Goal: Check status: Check status

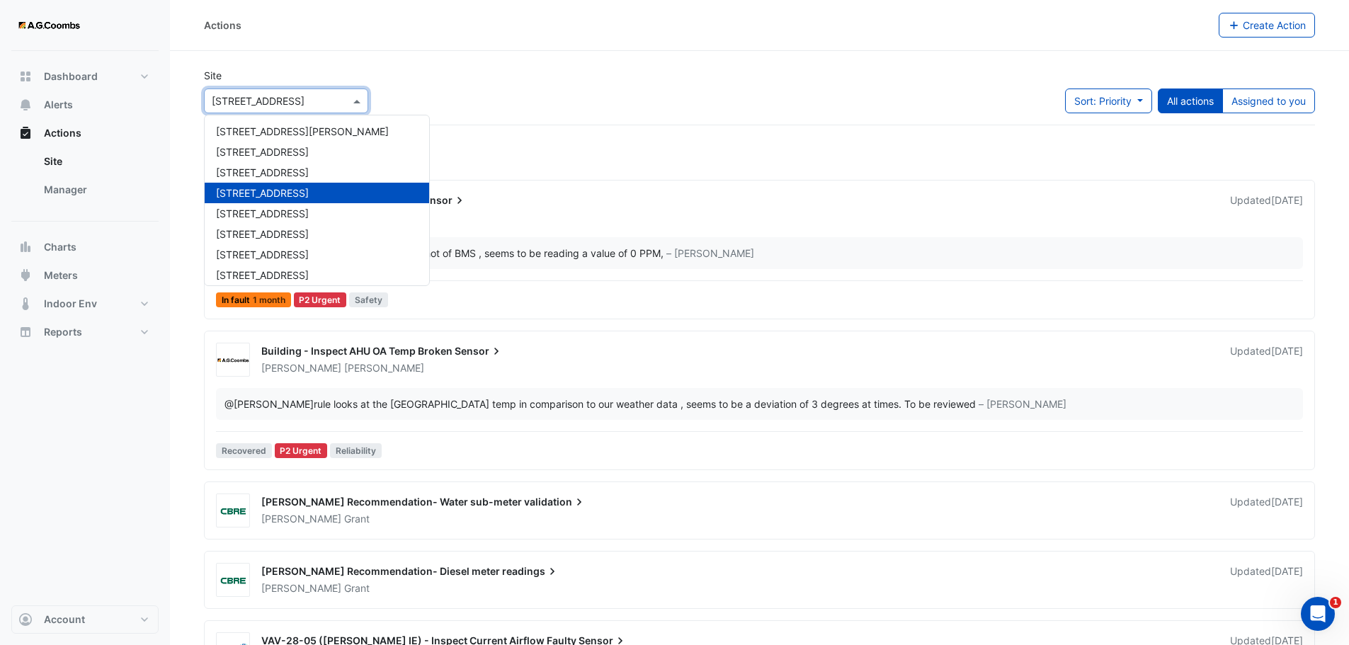
click at [361, 96] on span at bounding box center [359, 100] width 18 height 15
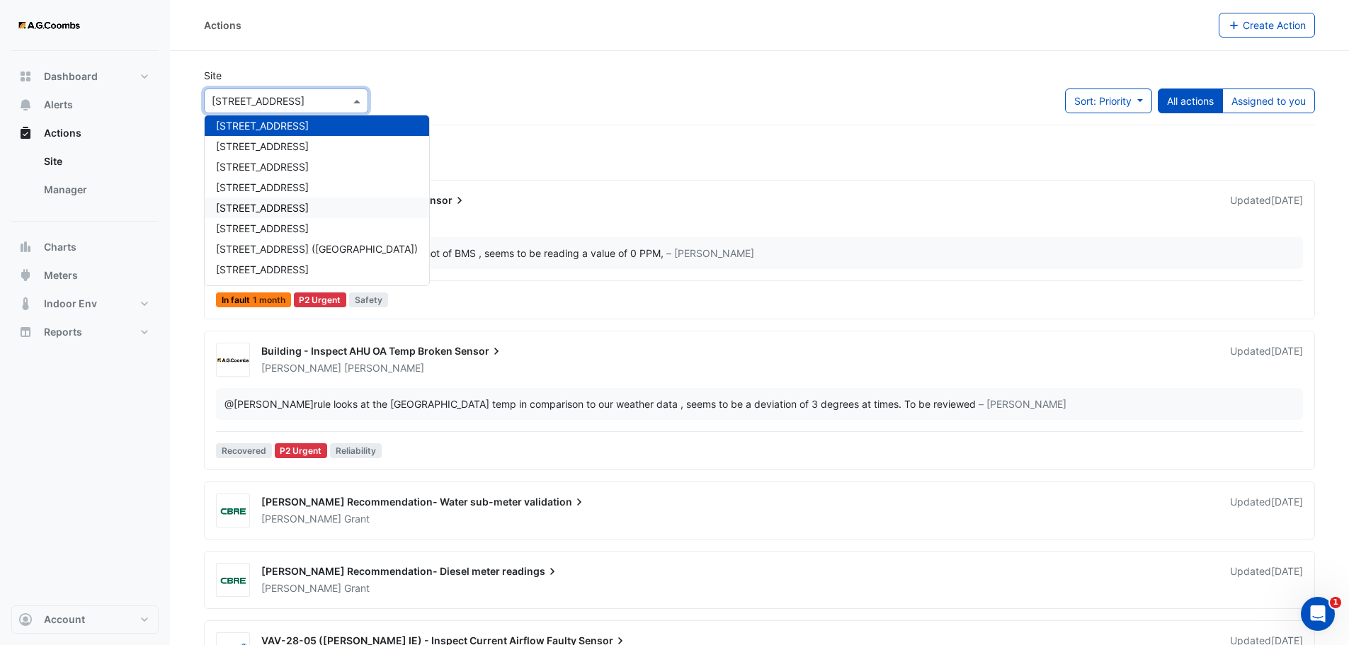
click at [298, 208] on span "570 Bourke Street" at bounding box center [262, 208] width 93 height 12
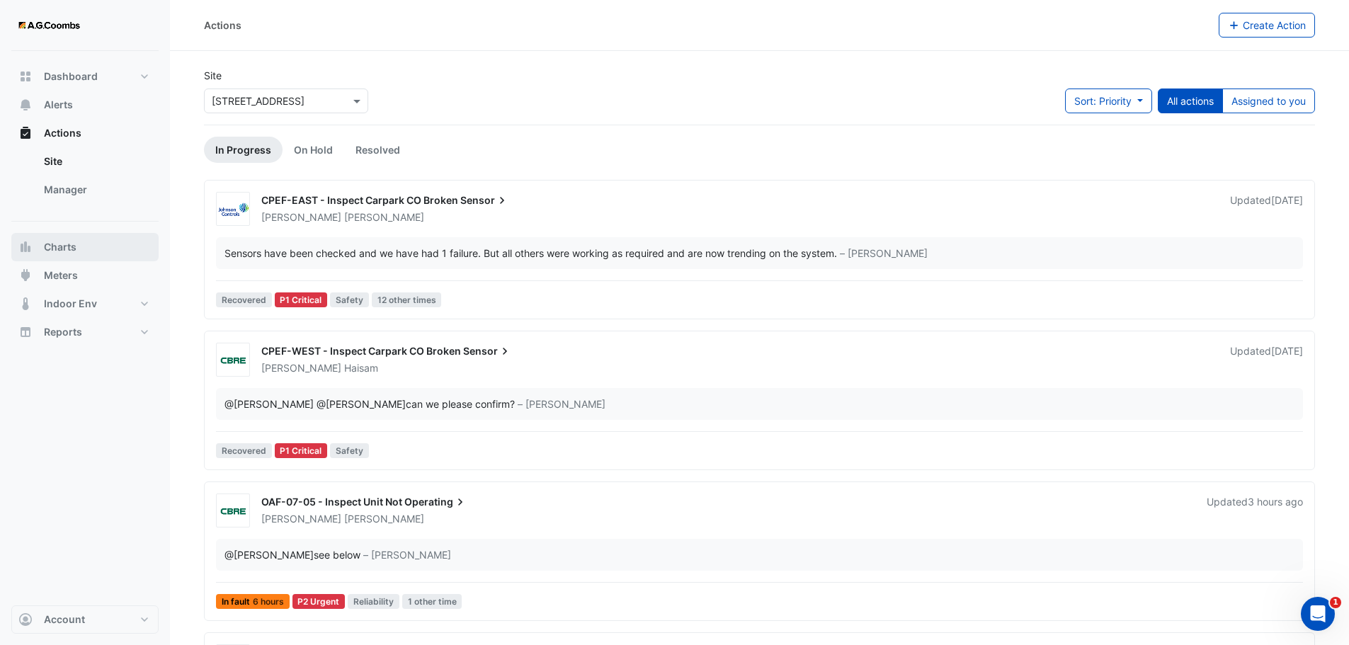
click at [78, 251] on button "Charts" at bounding box center [84, 247] width 147 height 28
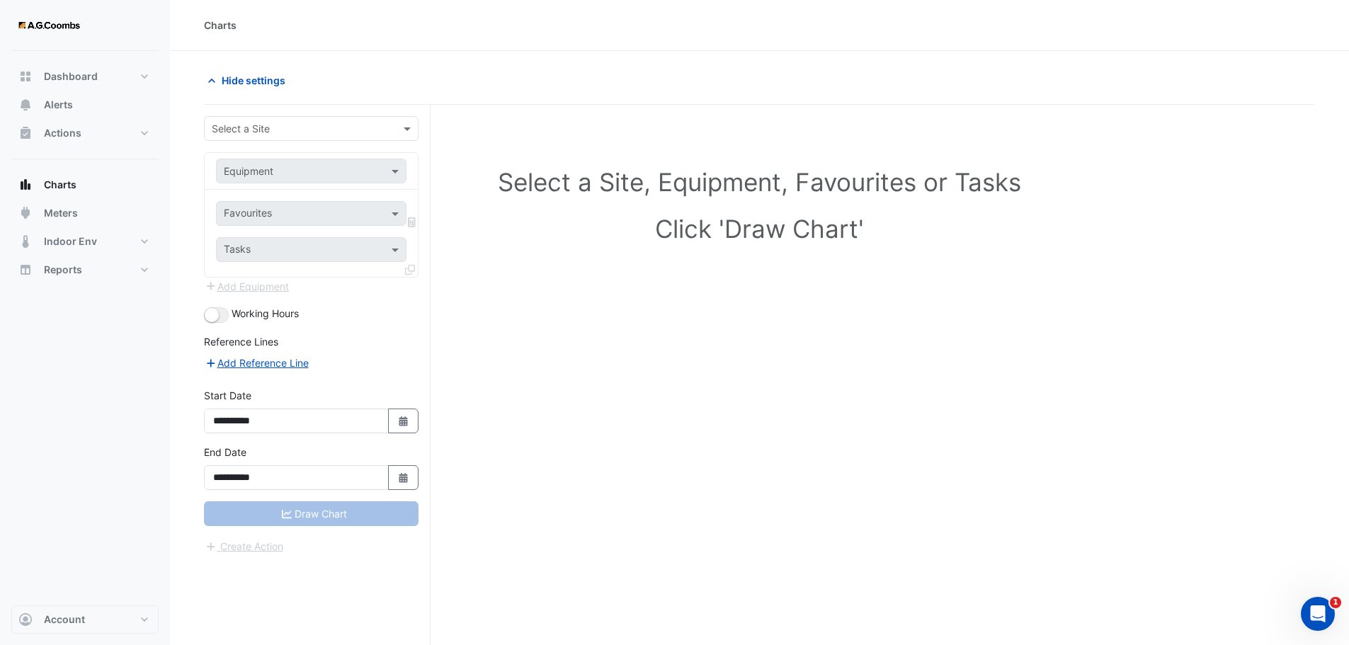
click at [396, 126] on div at bounding box center [311, 128] width 213 height 16
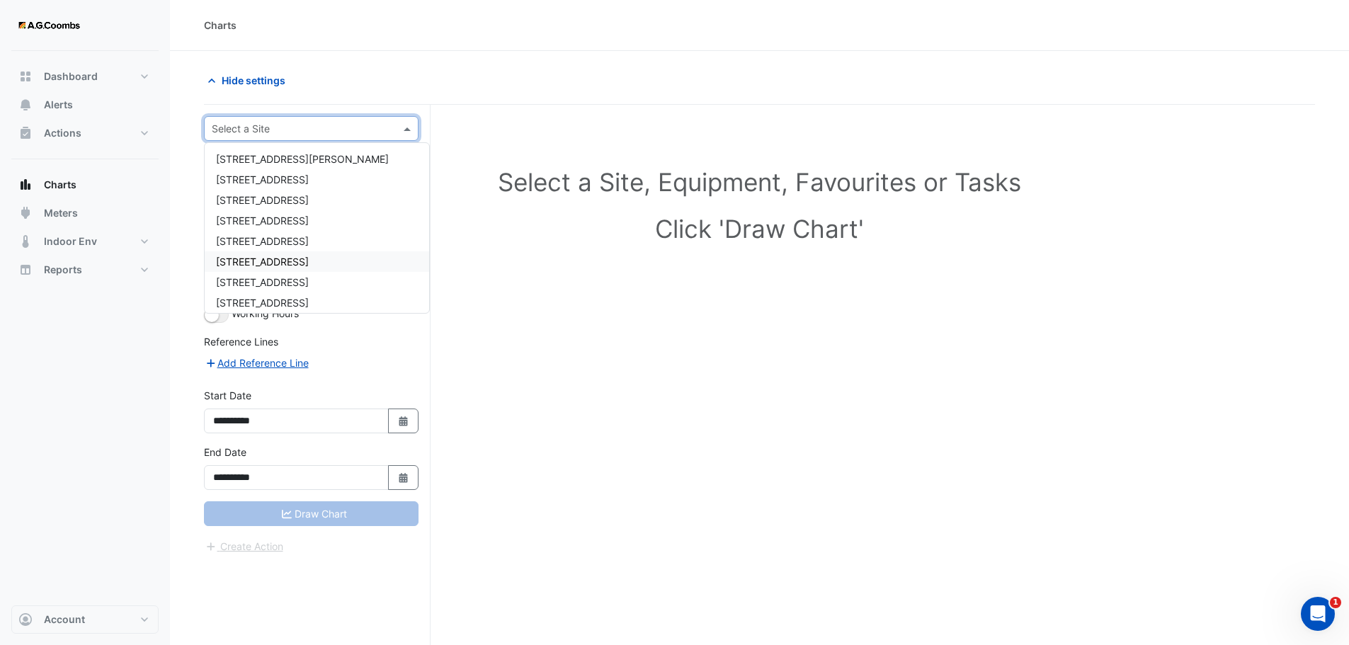
scroll to position [67, 0]
click at [262, 231] on span "570 Bourke Street" at bounding box center [262, 235] width 93 height 12
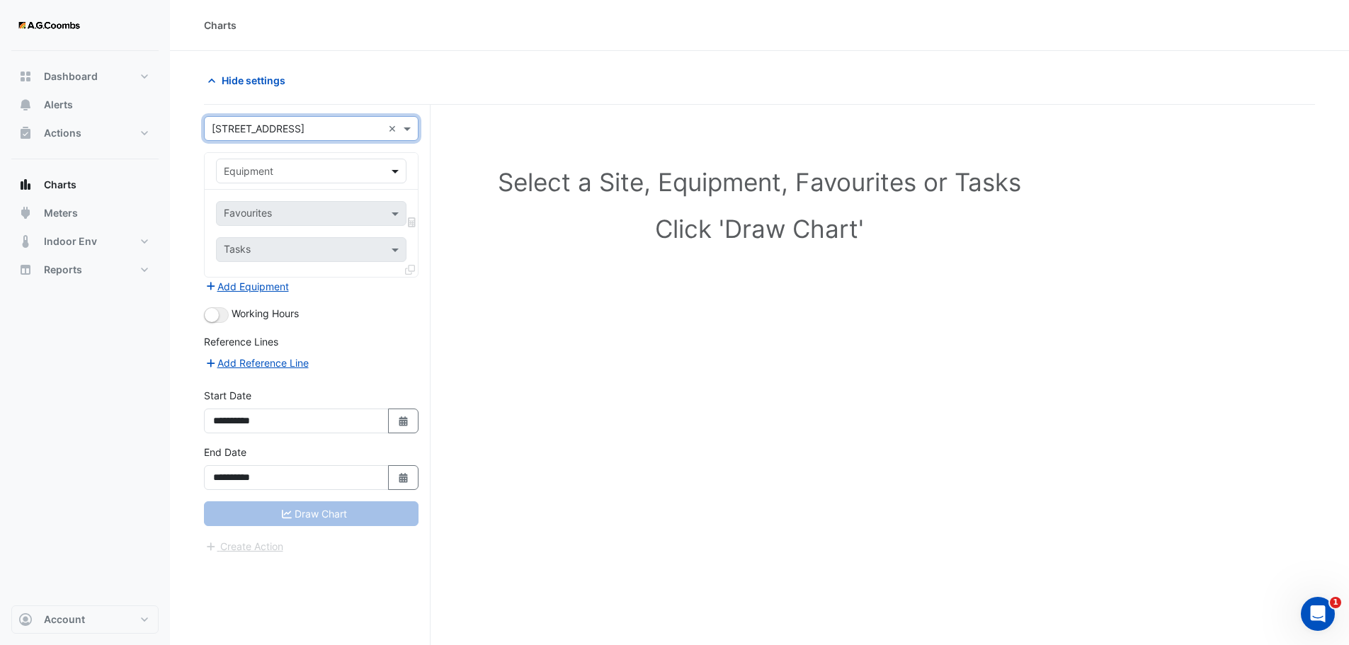
click at [397, 174] on span at bounding box center [397, 171] width 18 height 15
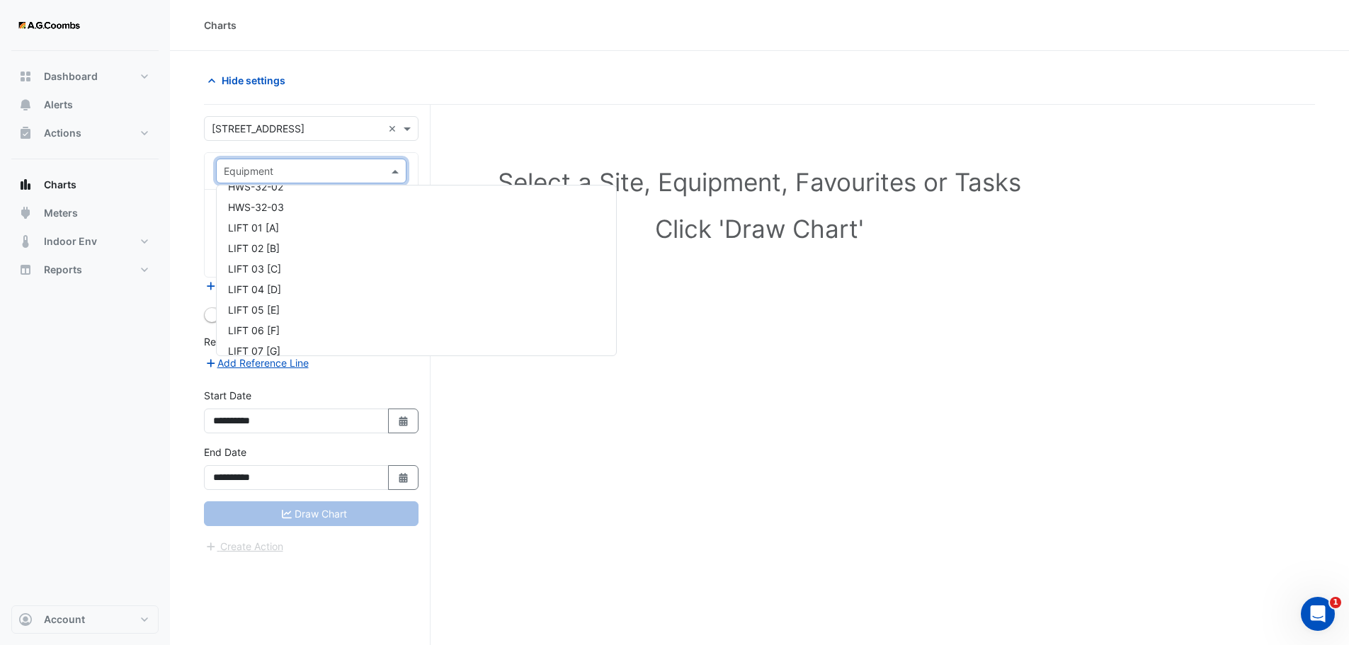
scroll to position [1346, 0]
click at [273, 296] on span "HWS-32-01" at bounding box center [255, 294] width 55 height 12
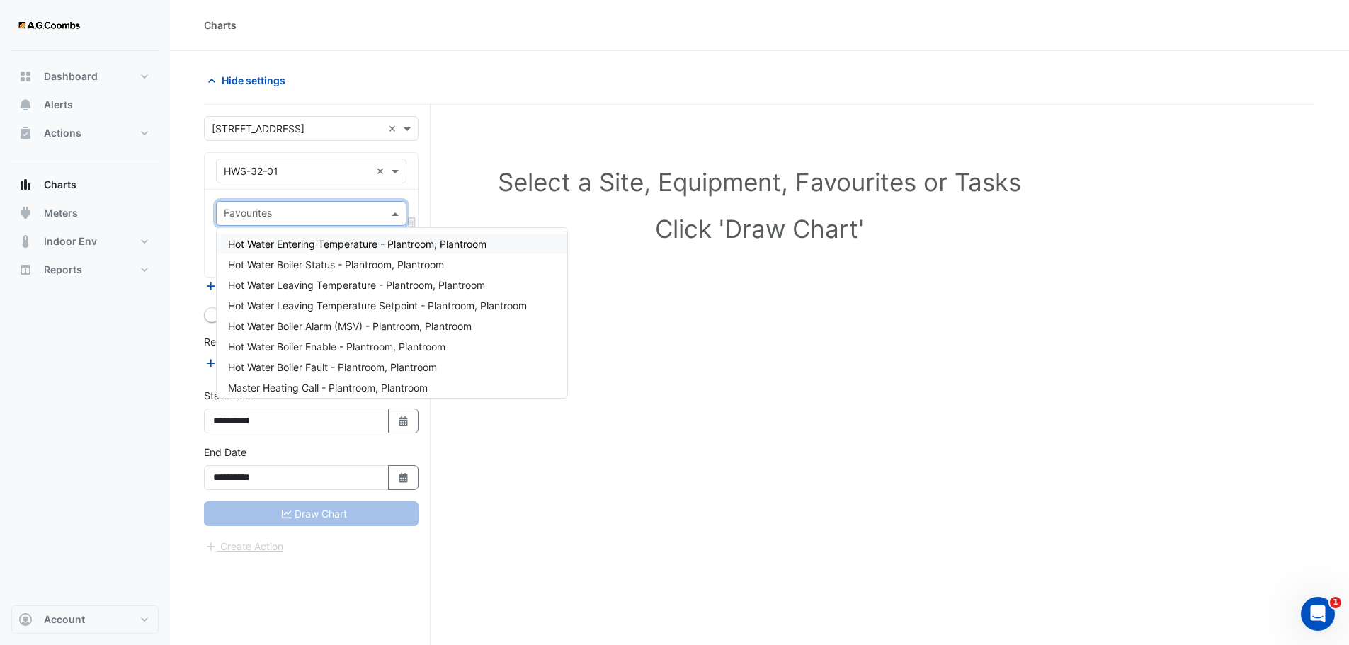
click at [392, 216] on span at bounding box center [397, 213] width 18 height 15
click at [404, 303] on span "Hot Water Leaving Temperature Setpoint - Plantroom, Plantroom" at bounding box center [377, 306] width 299 height 12
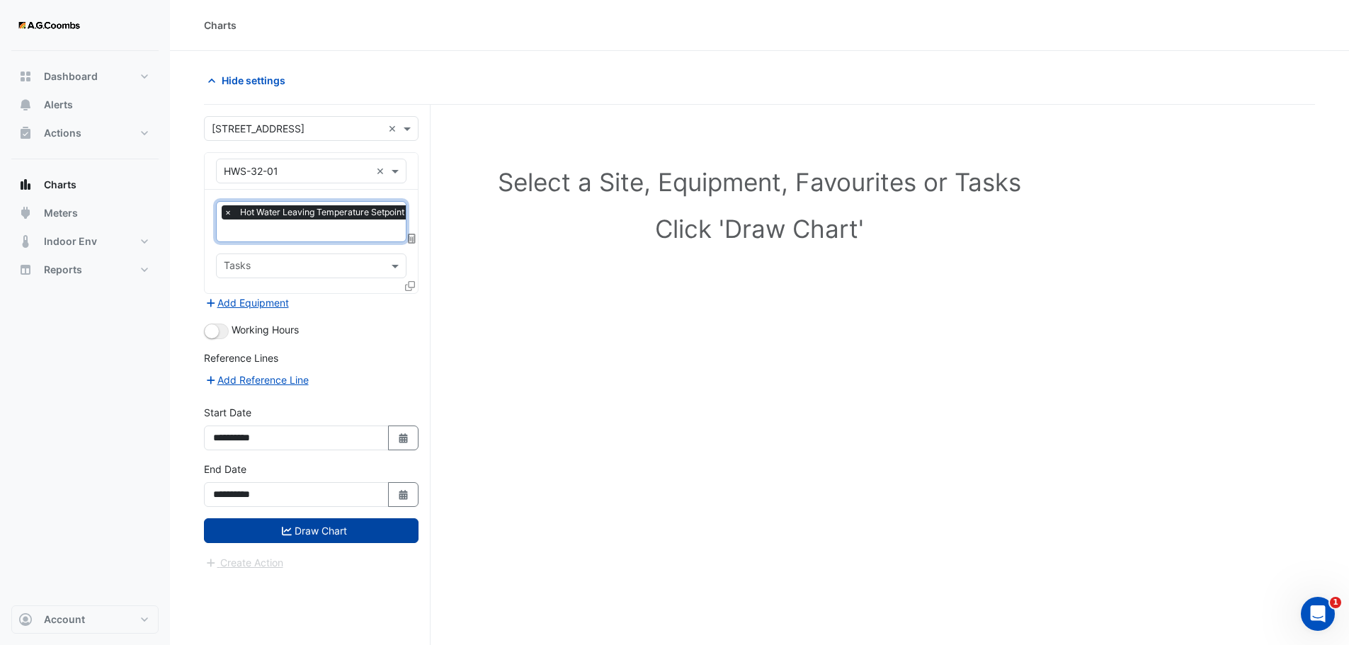
click at [348, 528] on button "Draw Chart" at bounding box center [311, 530] width 215 height 25
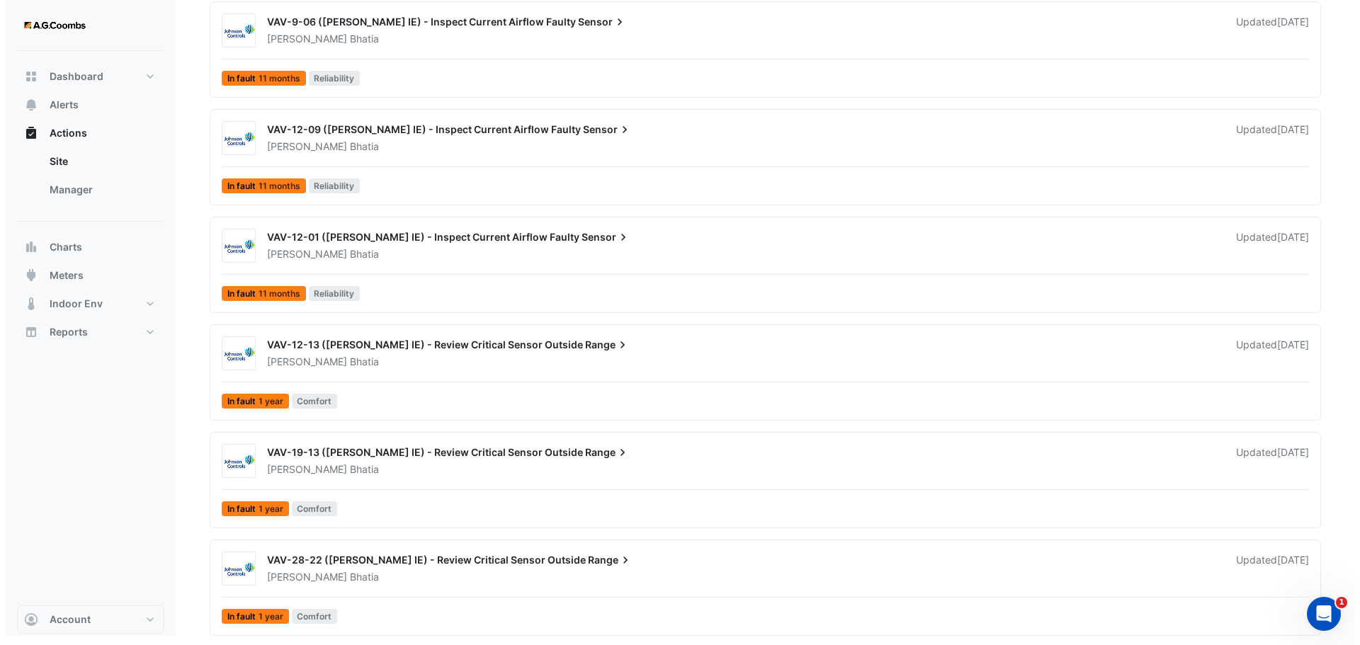
scroll to position [1590, 0]
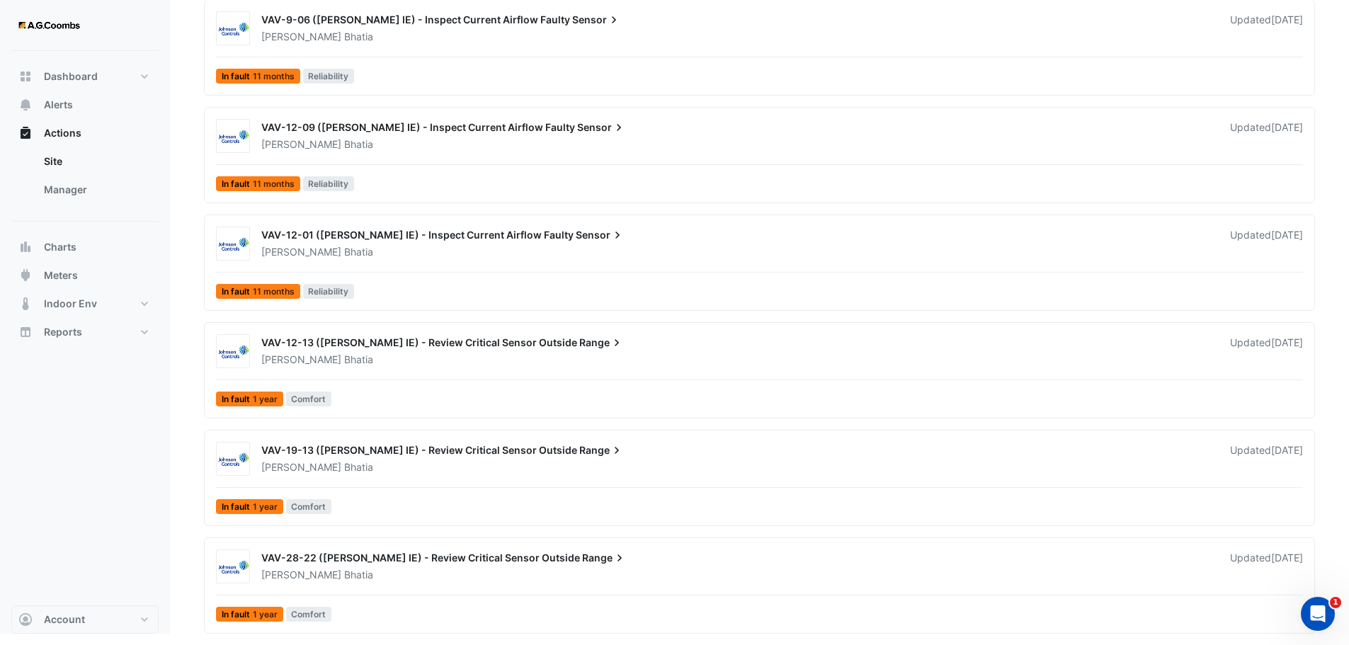
click at [523, 353] on div "Kulvinder Bhatia" at bounding box center [737, 360] width 955 height 14
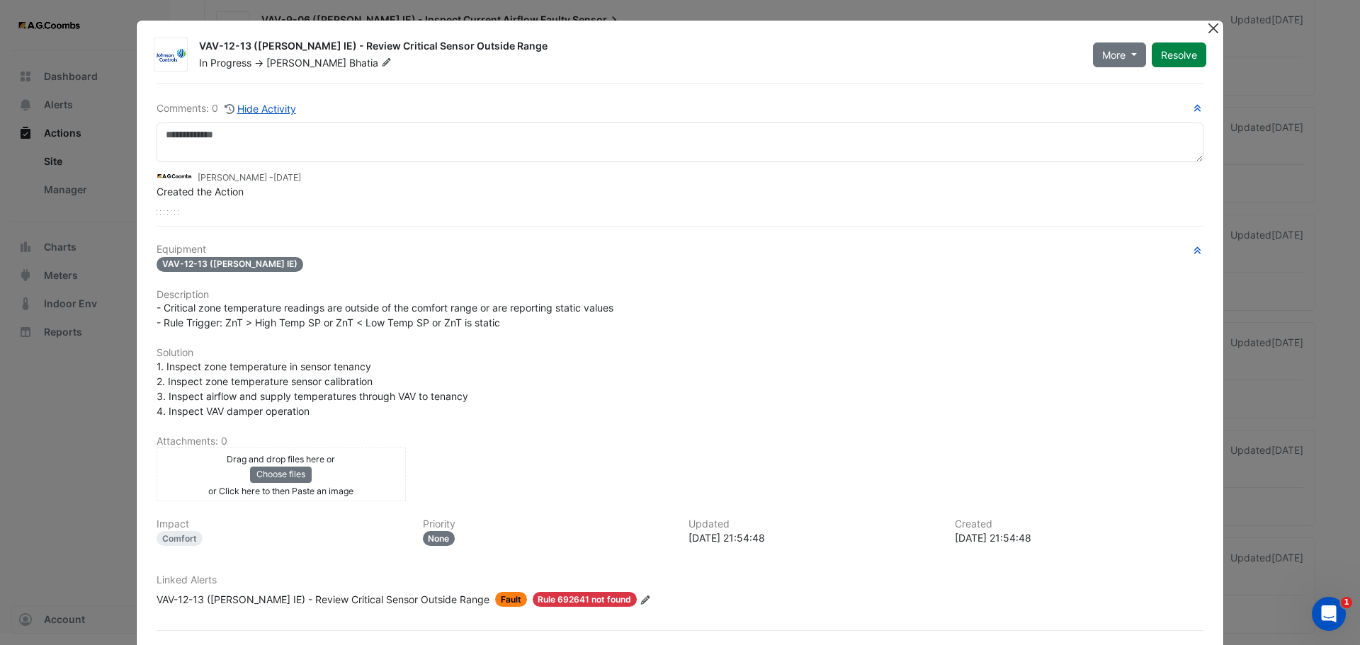
click at [1214, 25] on button "Close" at bounding box center [1213, 28] width 15 height 15
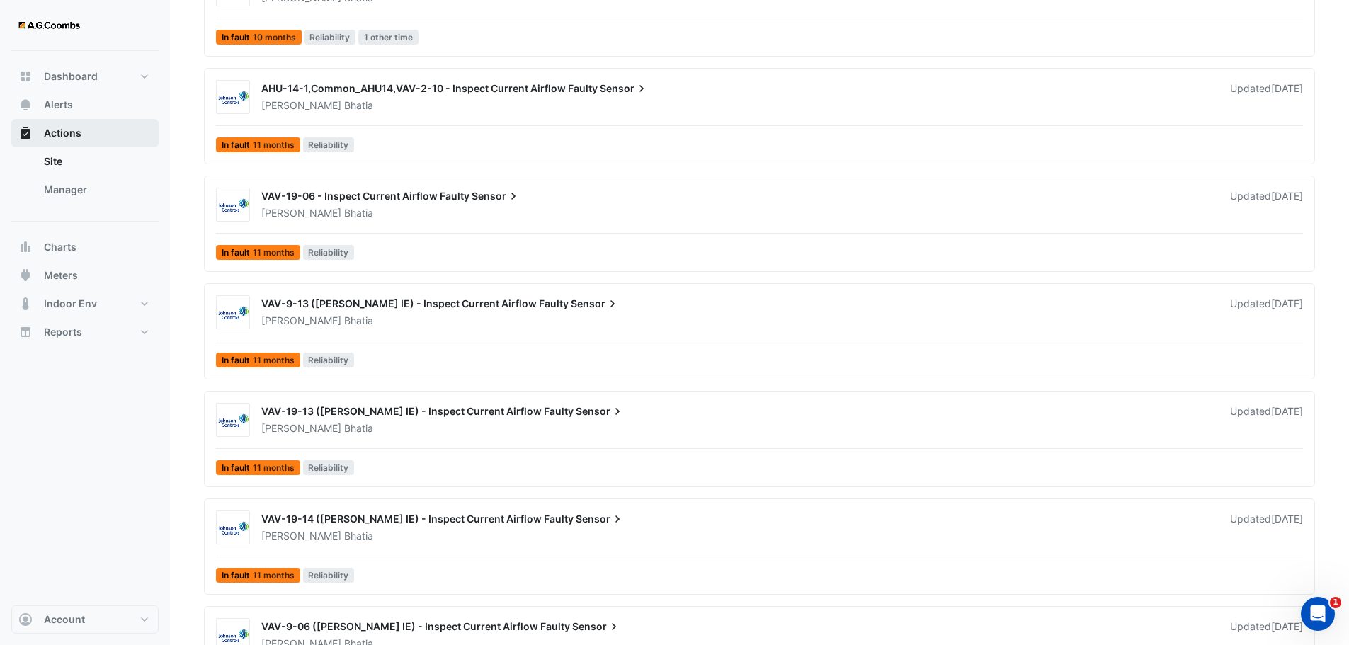
scroll to position [882, 0]
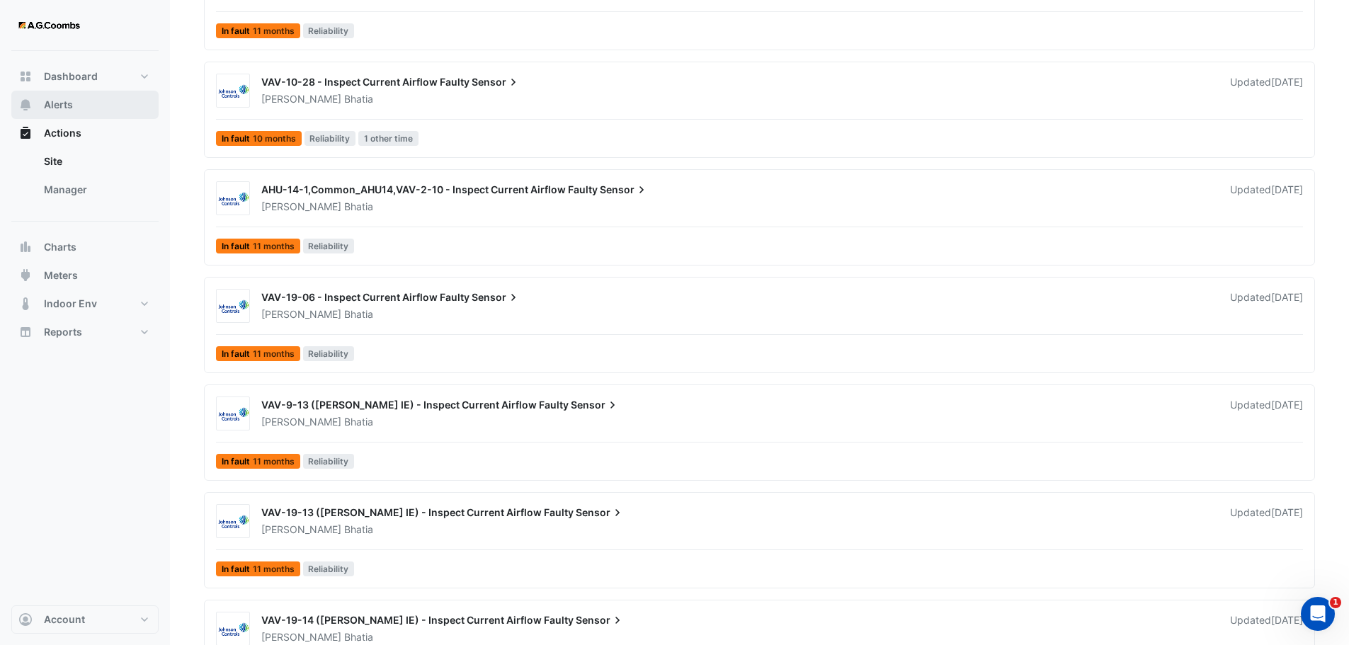
click at [72, 106] on span "Alerts" at bounding box center [58, 105] width 29 height 14
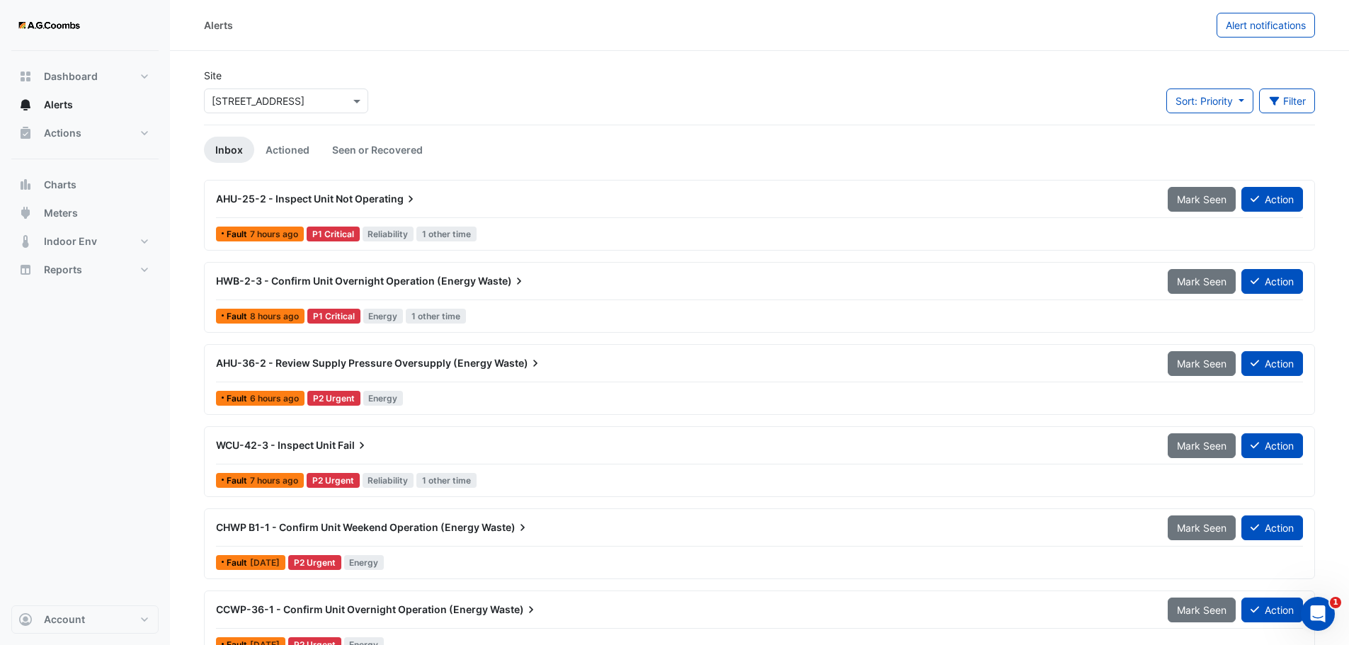
click at [521, 79] on div "Site Select a Site × 242 Exhibition Street Sort: Priority Priority Updated Filt…" at bounding box center [759, 96] width 1128 height 57
click at [80, 133] on span "Actions" at bounding box center [63, 133] width 38 height 14
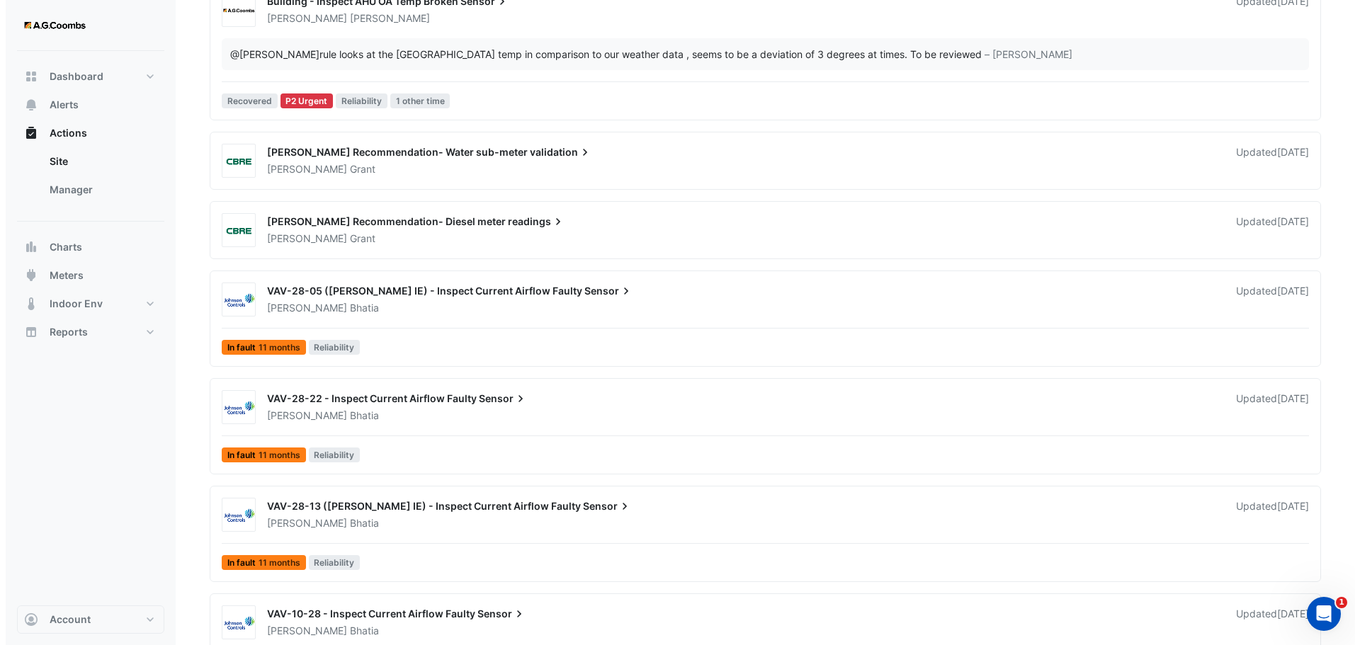
scroll to position [425, 0]
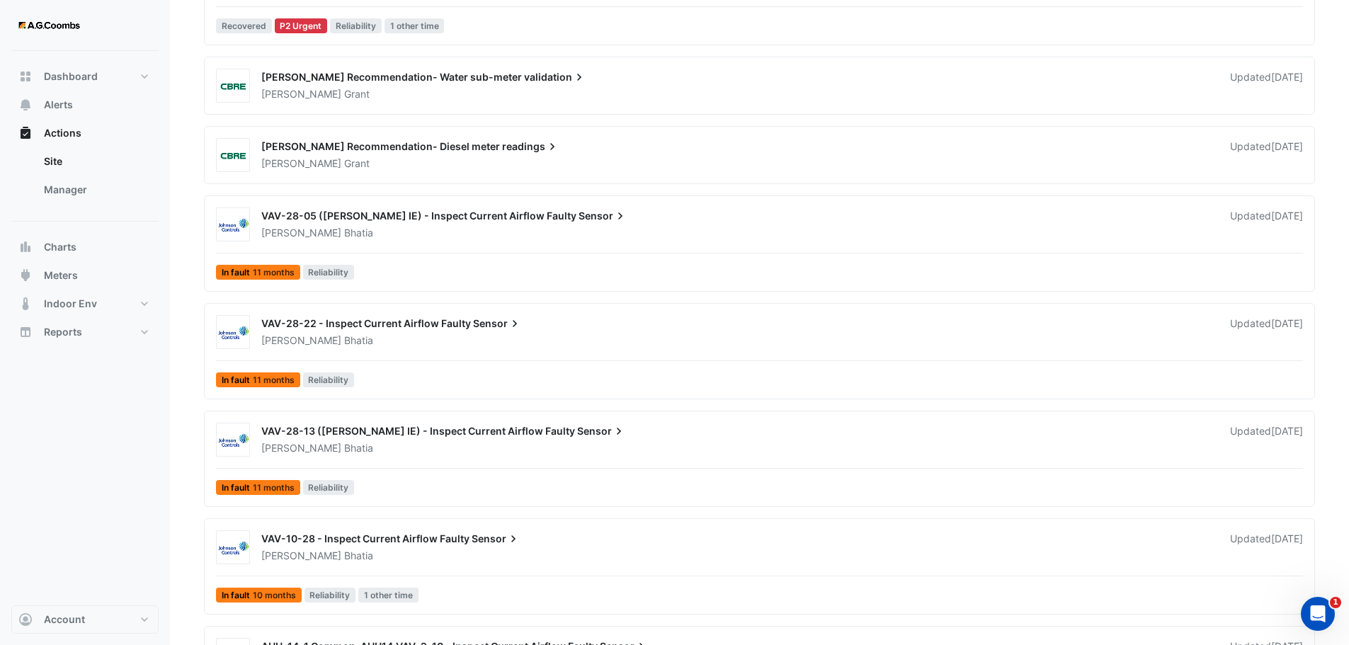
click at [579, 215] on span "Sensor" at bounding box center [603, 216] width 49 height 14
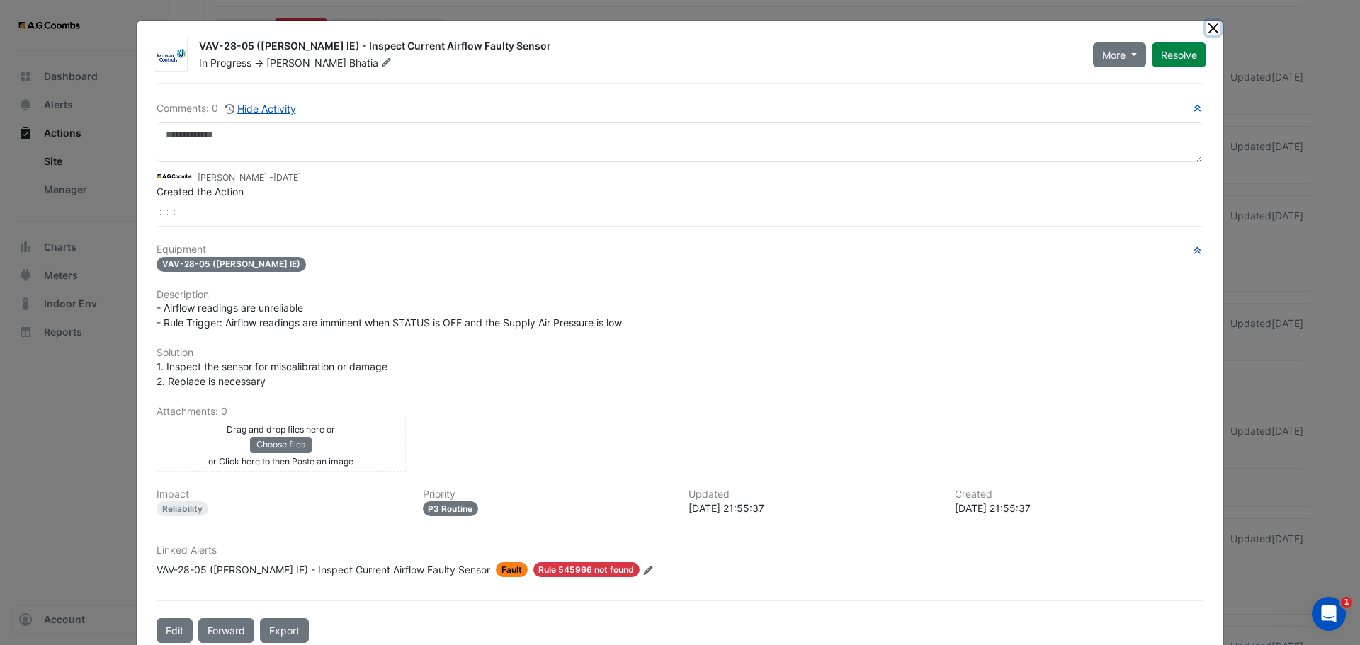
click at [1213, 32] on button "Close" at bounding box center [1213, 28] width 15 height 15
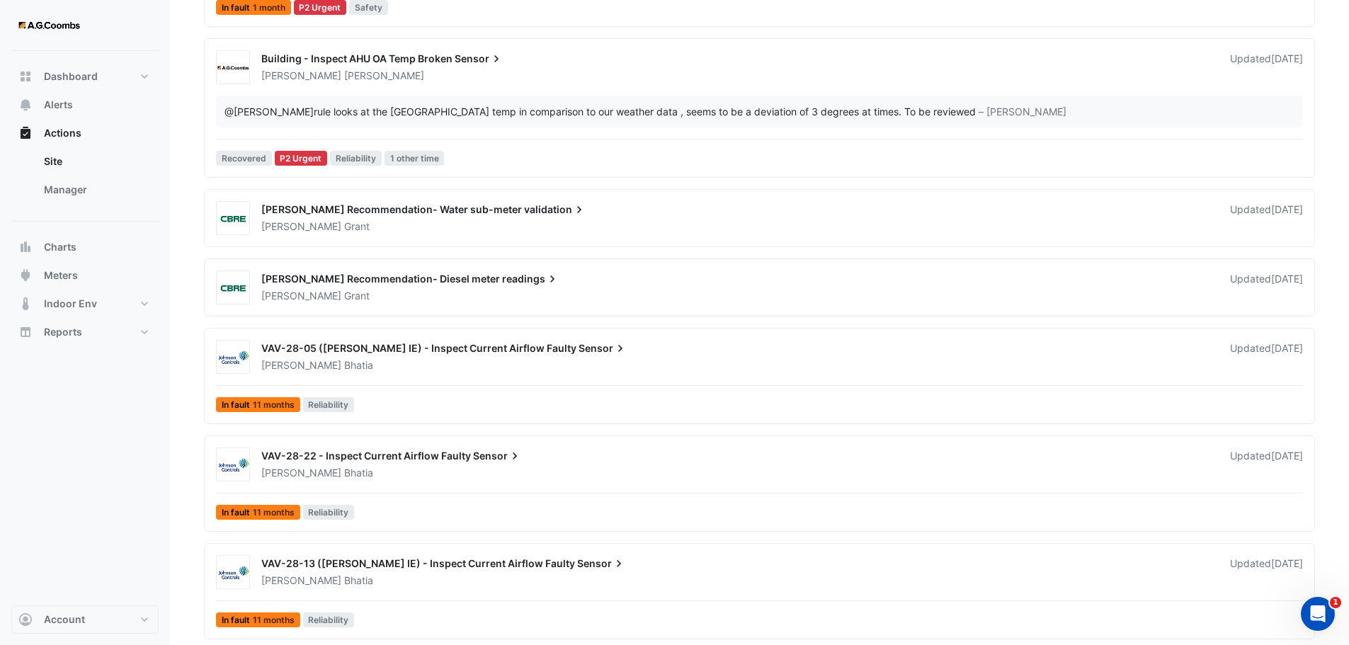
scroll to position [103, 0]
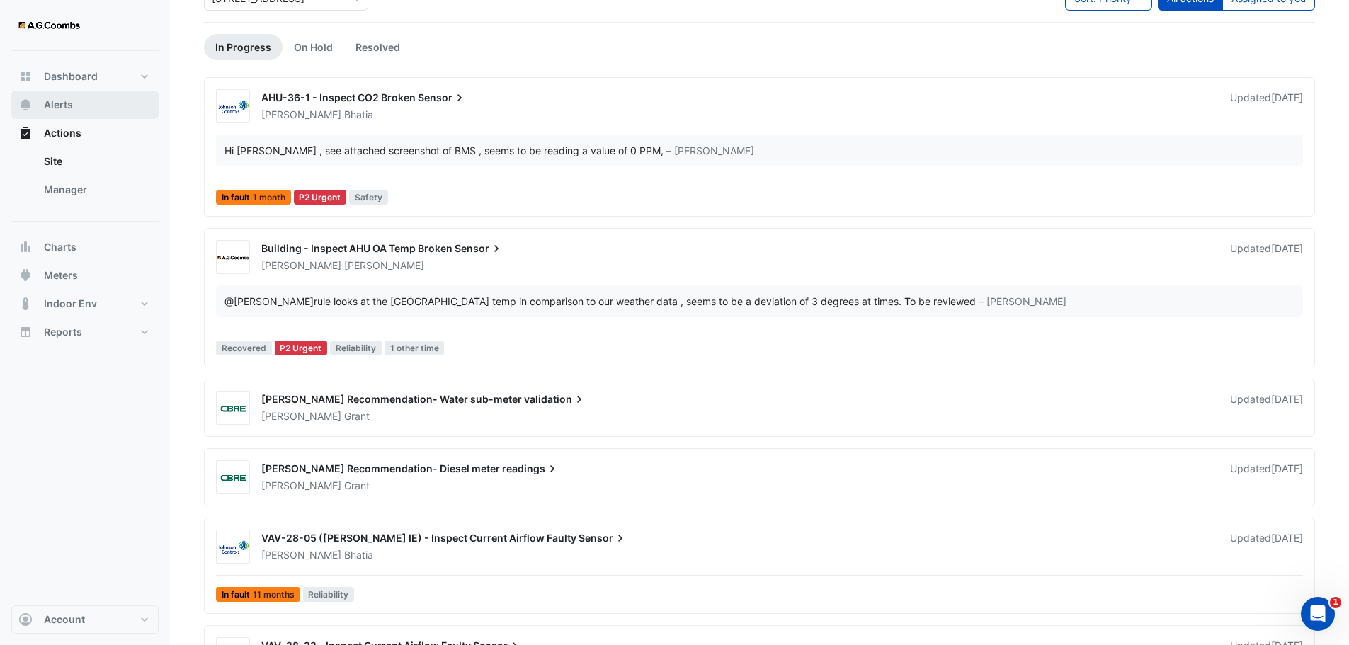
click at [47, 101] on span "Alerts" at bounding box center [58, 105] width 29 height 14
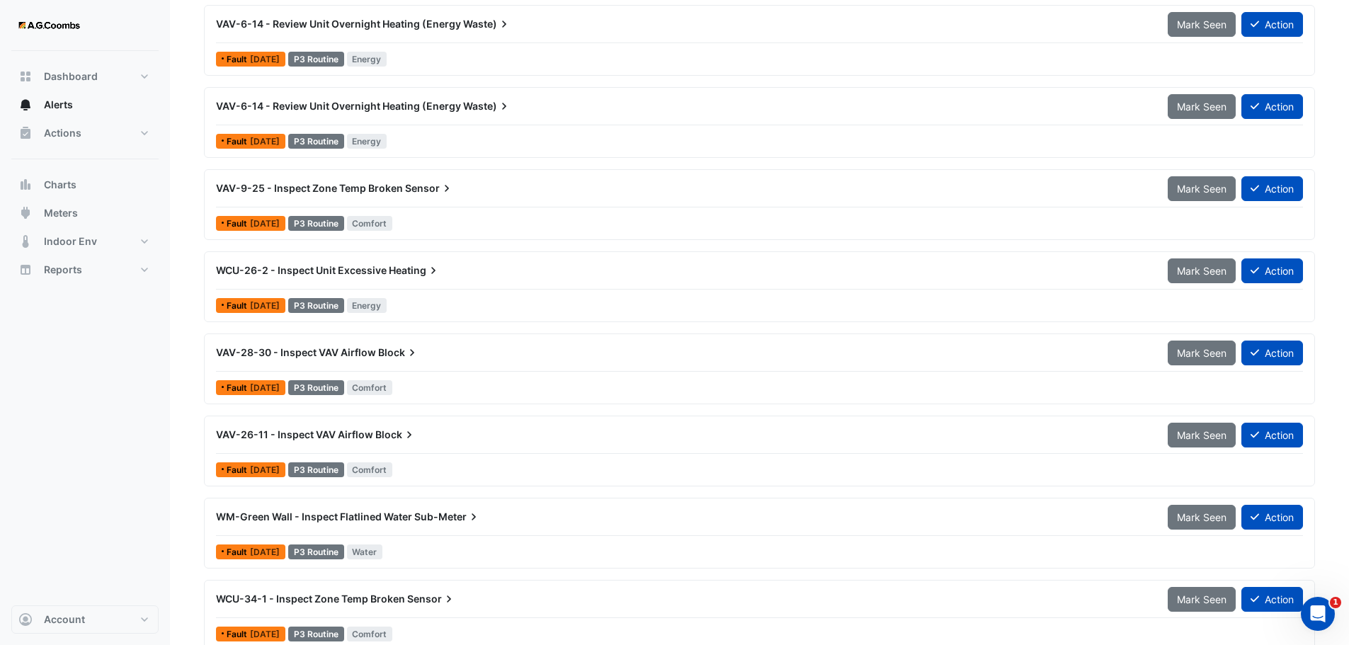
scroll to position [4037, 0]
click at [356, 272] on span "WCU-26-2 - Inspect Unit Excessive" at bounding box center [301, 269] width 171 height 12
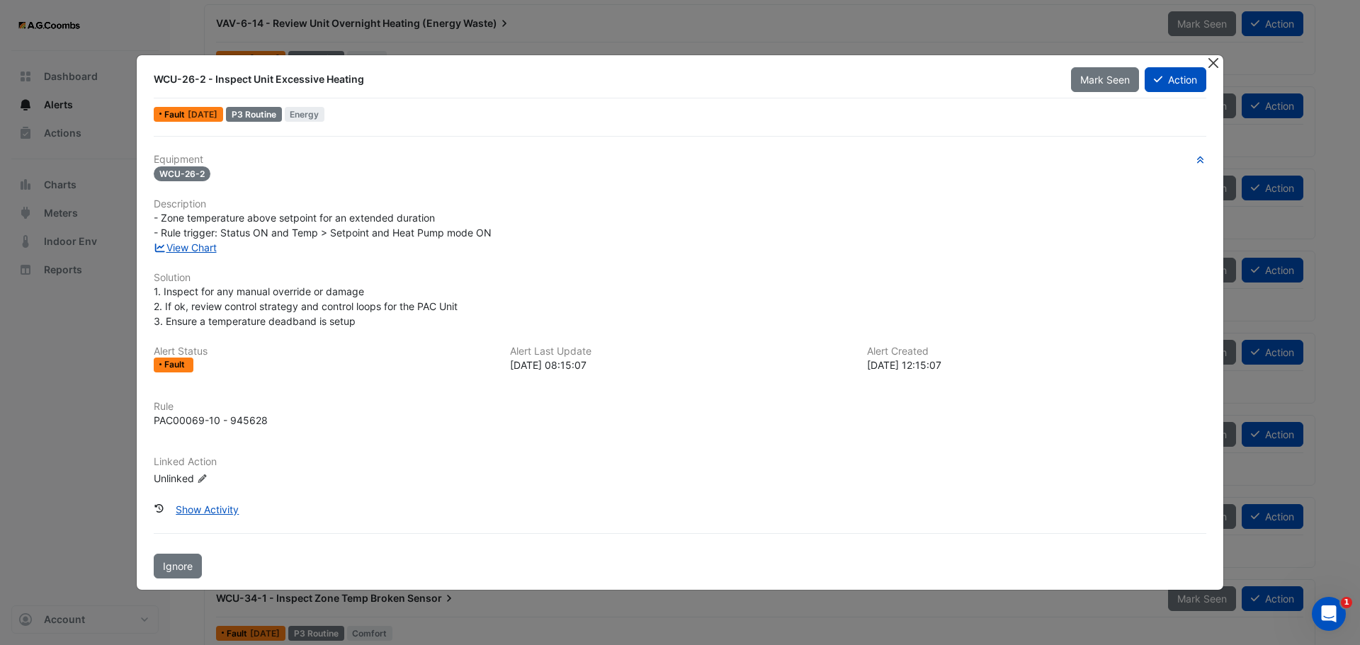
click at [1215, 62] on button "Close" at bounding box center [1213, 62] width 15 height 15
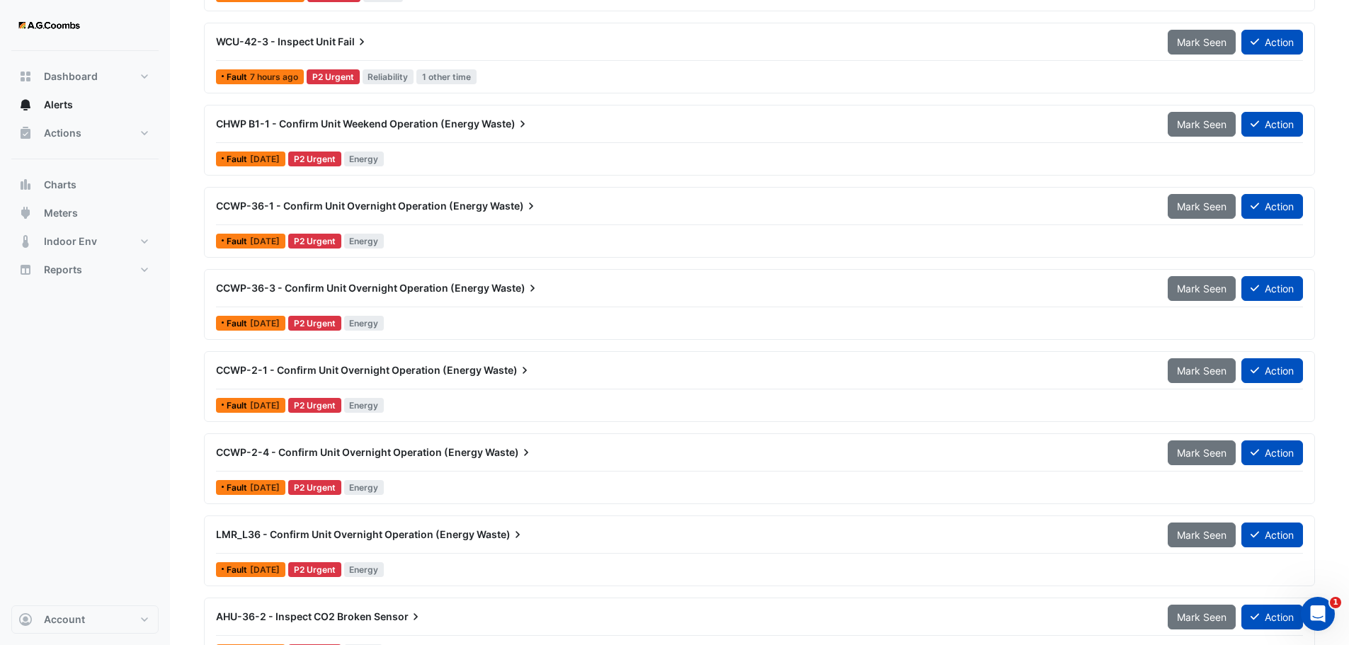
scroll to position [425, 0]
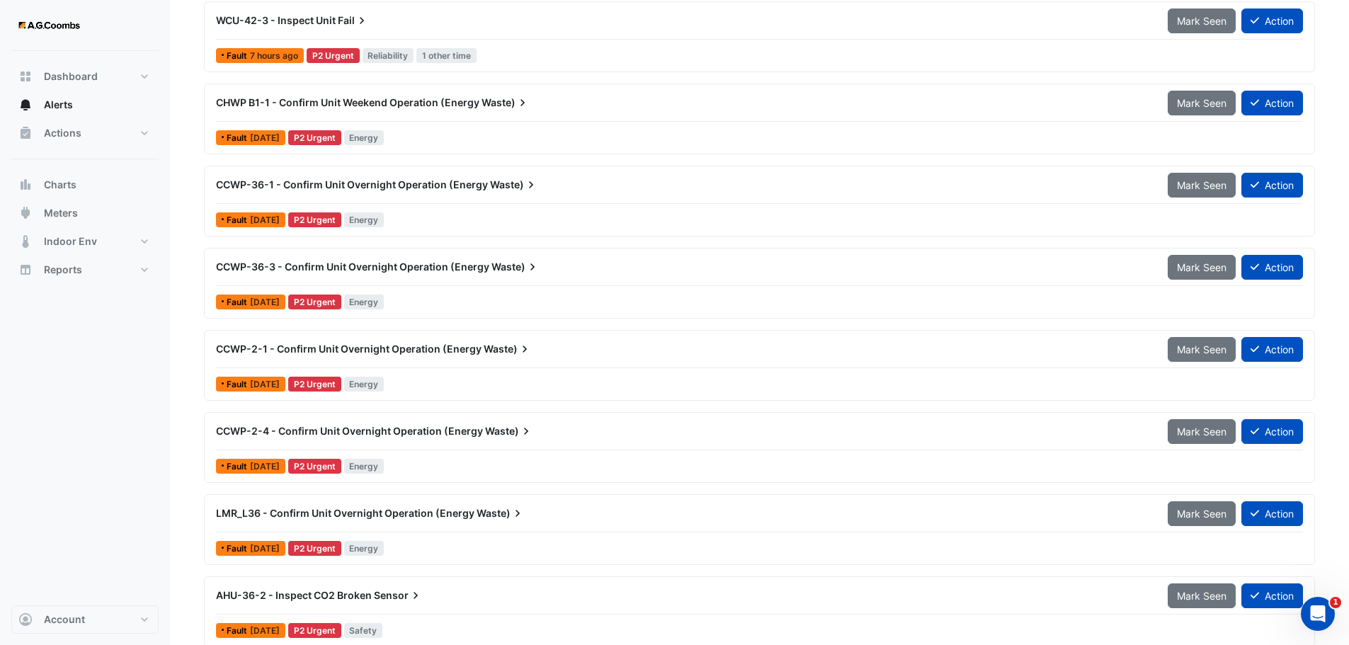
click at [390, 344] on span "CCWP-2-1 - Confirm Unit Overnight Operation (Energy" at bounding box center [349, 349] width 266 height 12
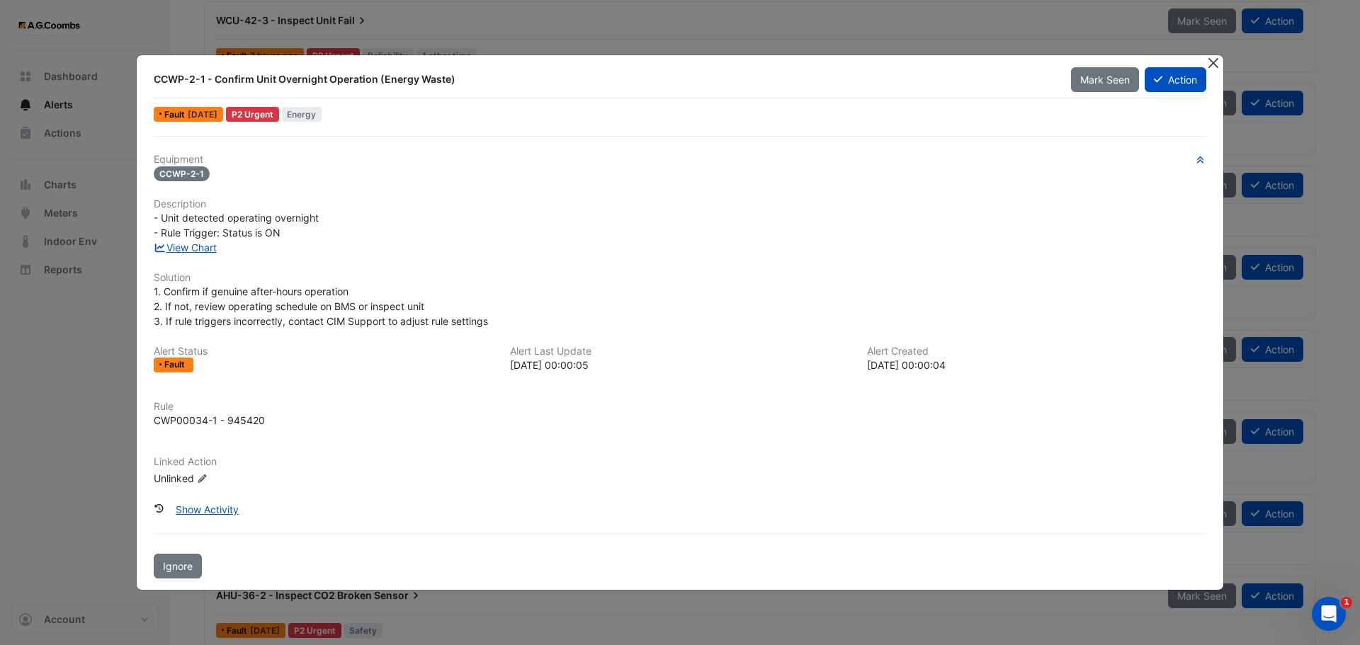
click at [1210, 61] on button "Close" at bounding box center [1213, 62] width 15 height 15
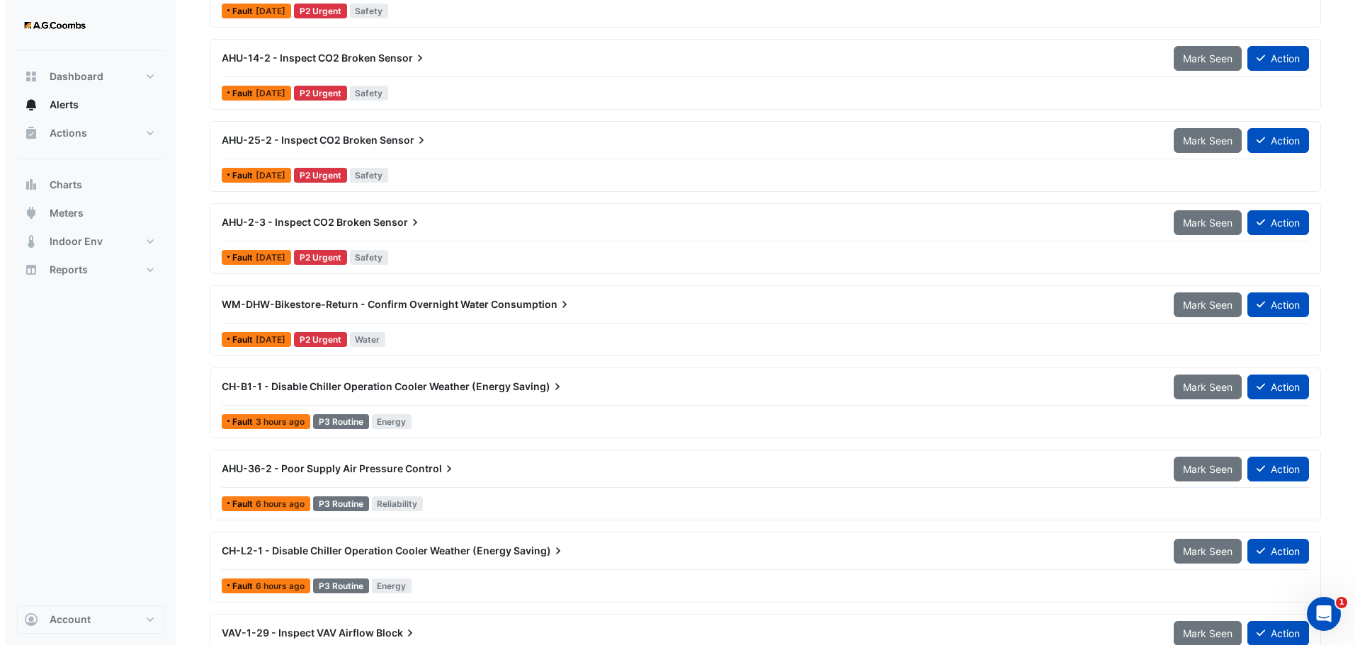
scroll to position [2196, 0]
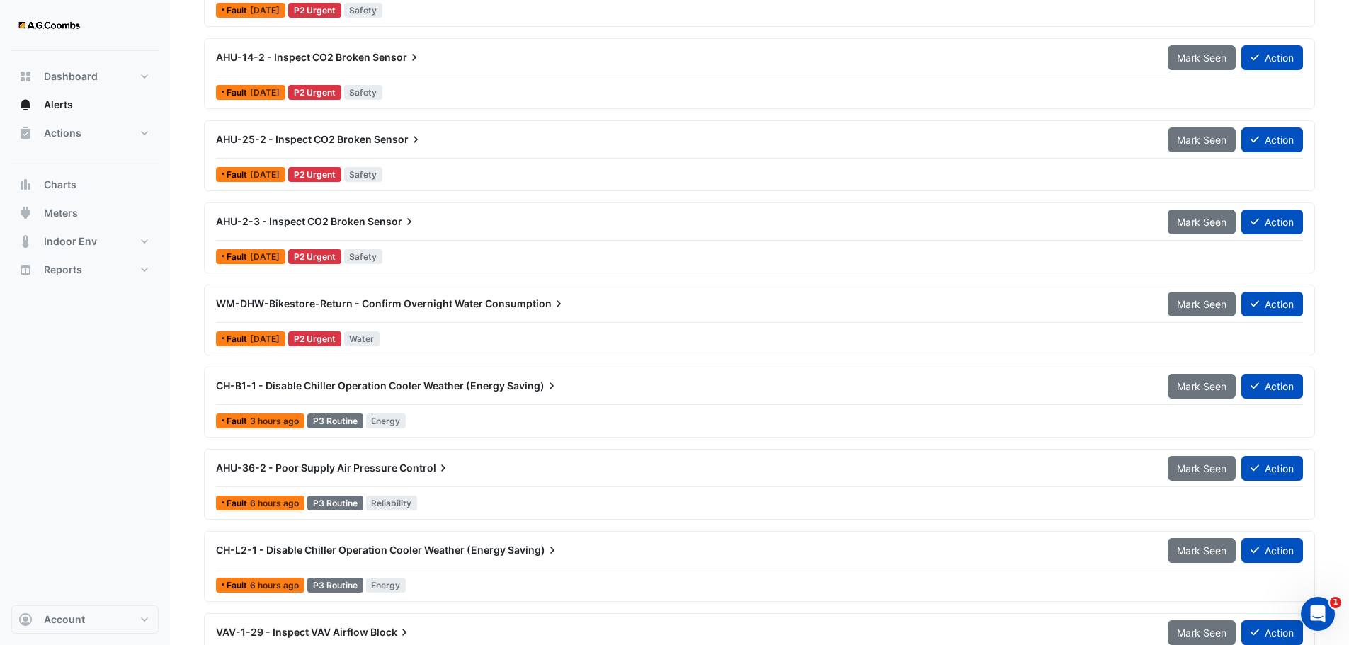
click at [344, 310] on div "WM-DHW-Bikestore-Return - Confirm Overnight Water Consumption" at bounding box center [683, 304] width 935 height 14
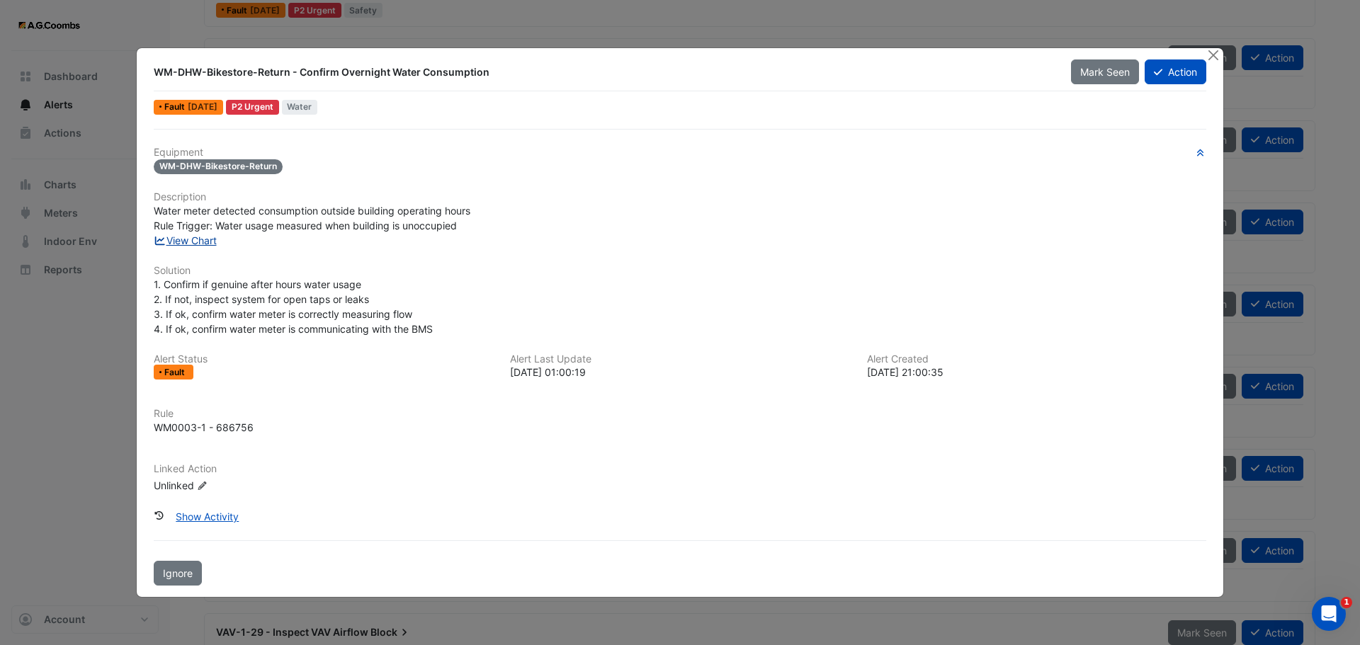
click at [201, 241] on link "View Chart" at bounding box center [185, 240] width 63 height 12
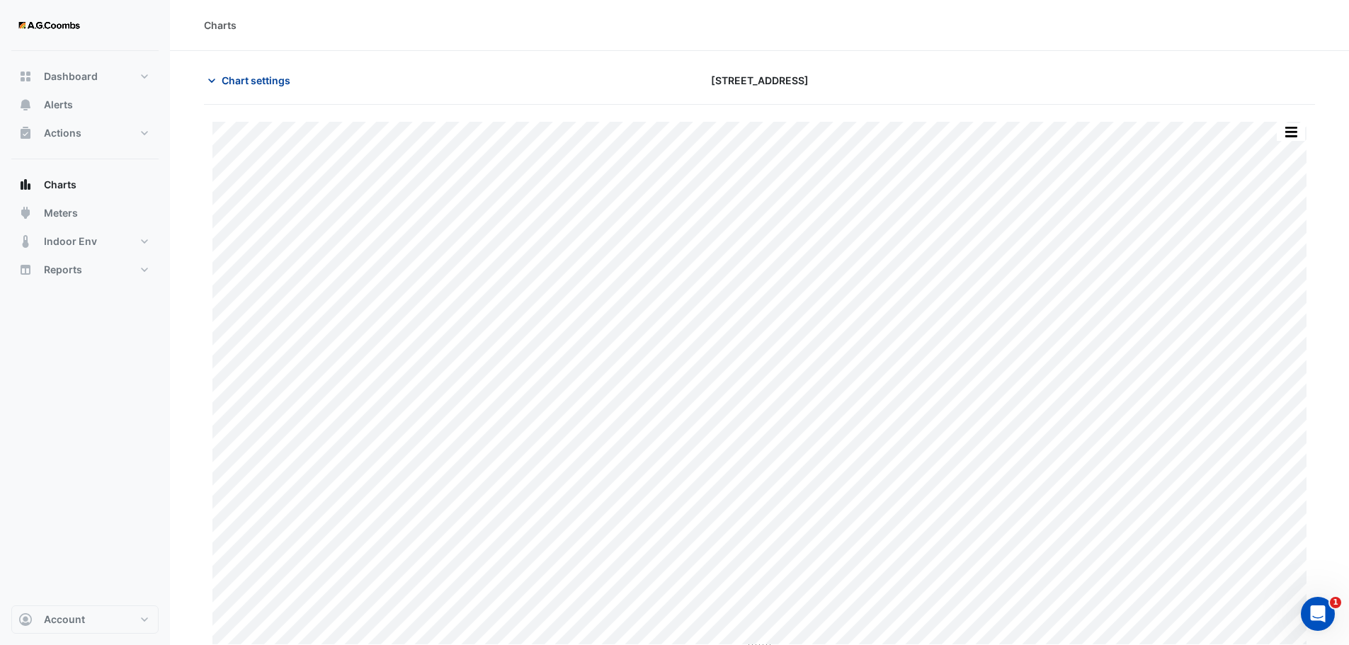
click at [256, 79] on span "Chart settings" at bounding box center [256, 80] width 69 height 15
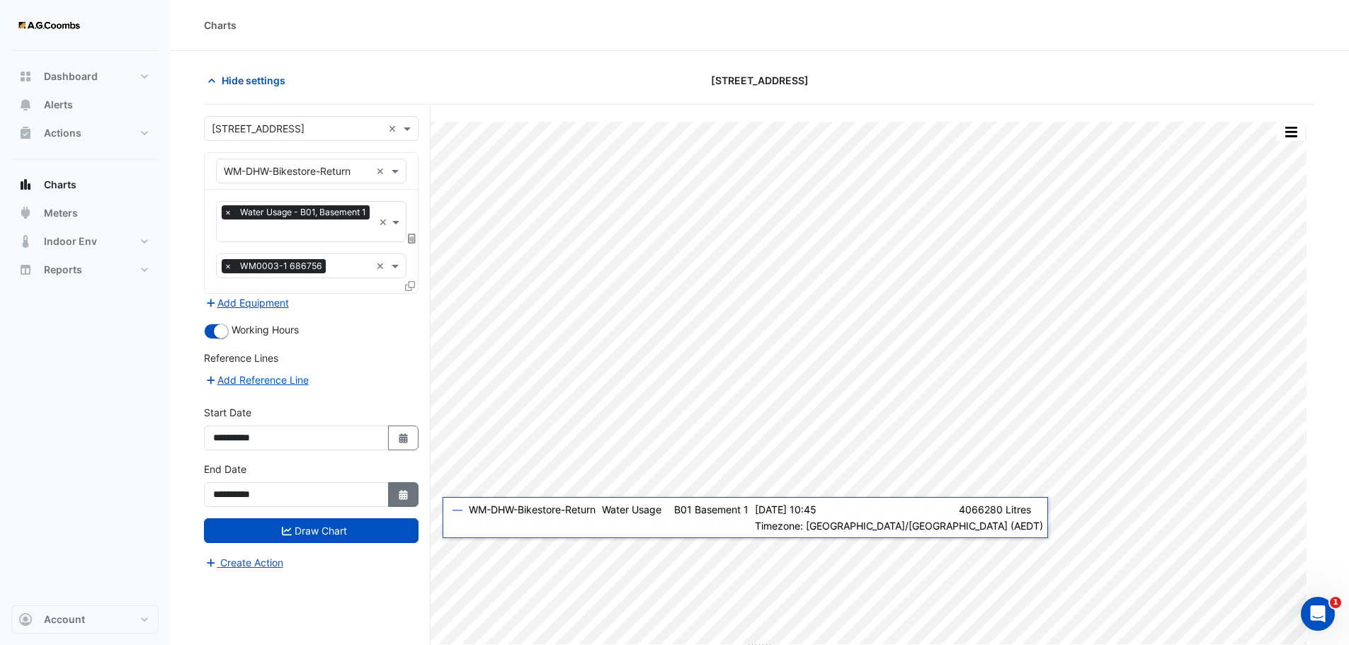
click at [408, 490] on icon "Select Date" at bounding box center [403, 495] width 13 height 10
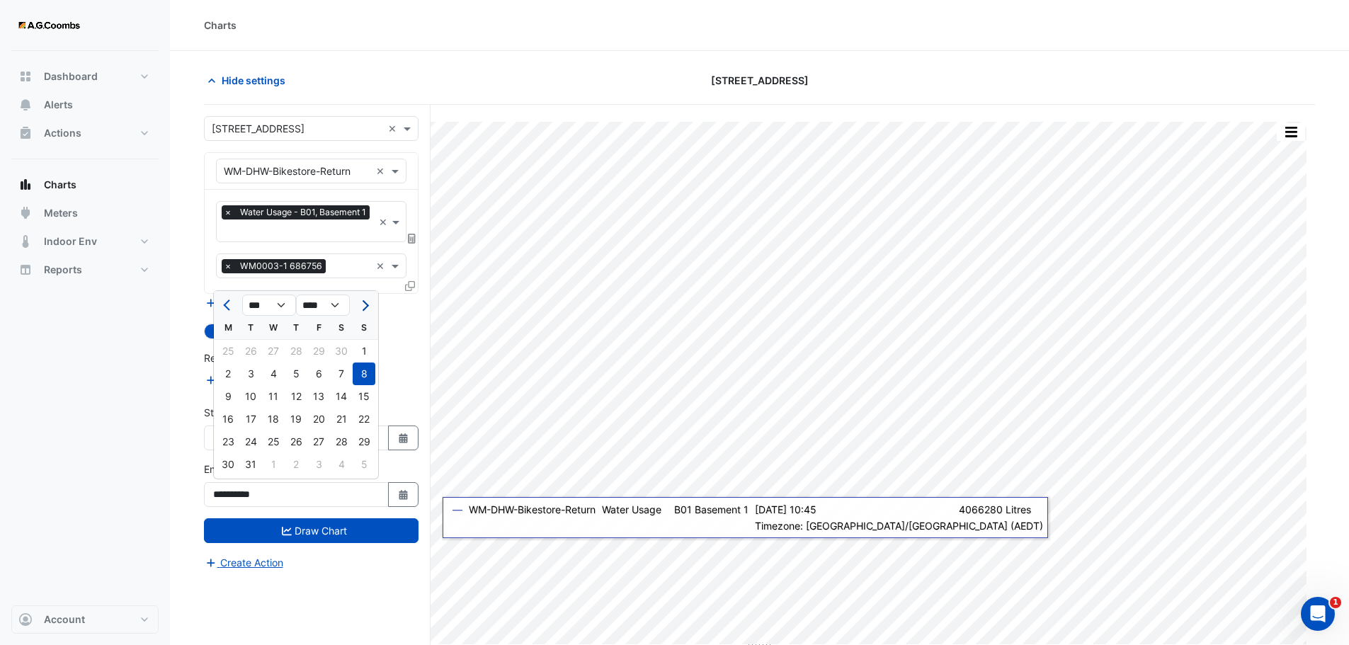
click at [362, 308] on span "Next month" at bounding box center [363, 305] width 11 height 11
select select "*"
select select "****"
click at [362, 308] on span "Next month" at bounding box center [363, 305] width 11 height 11
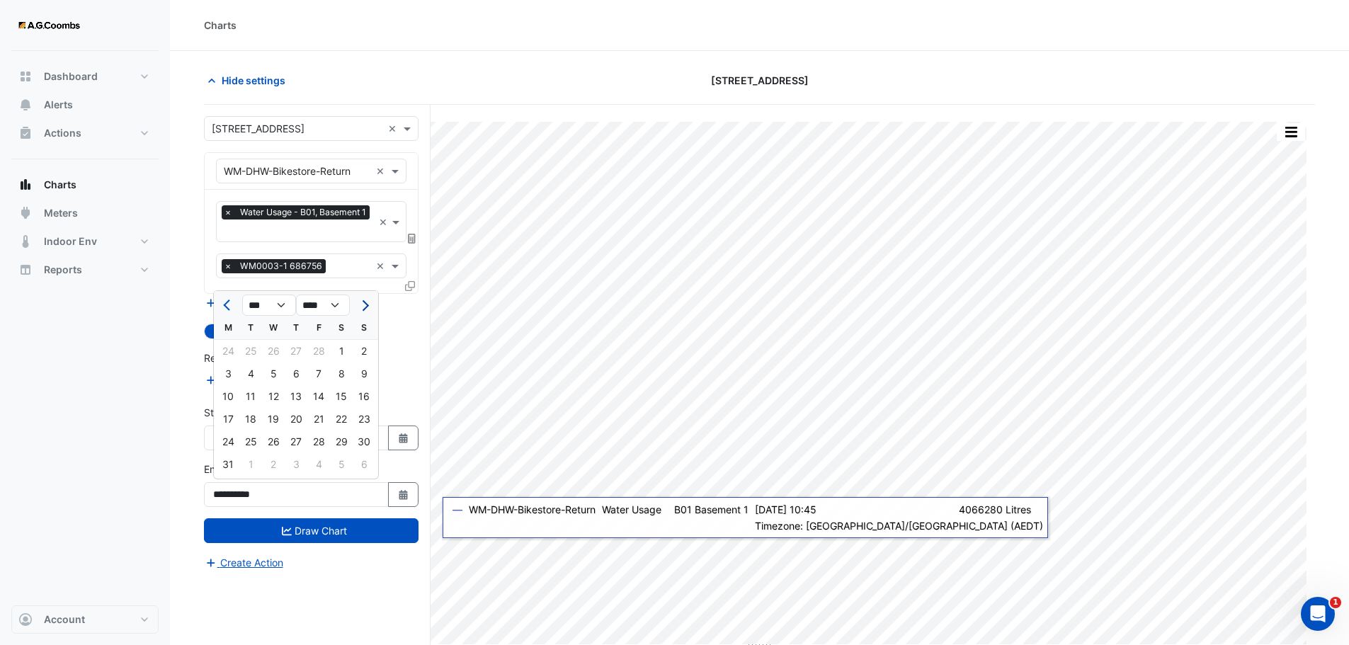
click at [362, 308] on span "Next month" at bounding box center [363, 305] width 11 height 11
select select "*"
click at [332, 444] on div "31" at bounding box center [341, 442] width 23 height 23
type input "**********"
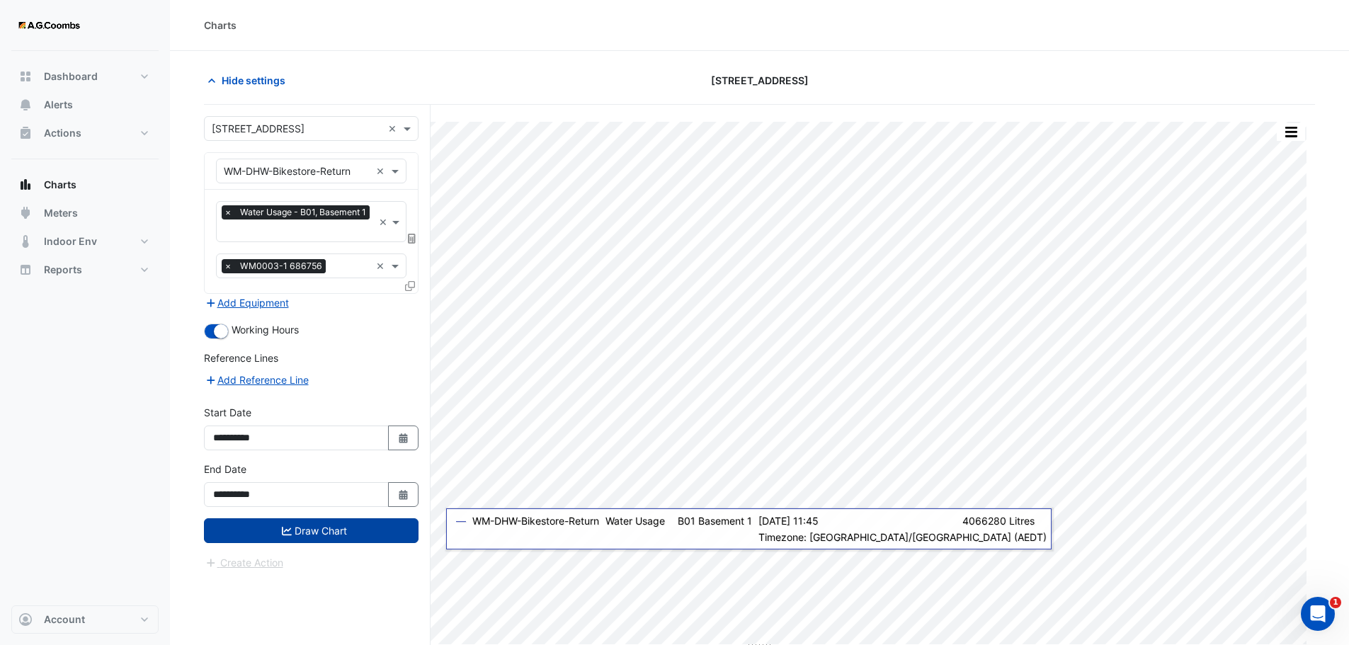
click at [356, 527] on button "Draw Chart" at bounding box center [311, 530] width 215 height 25
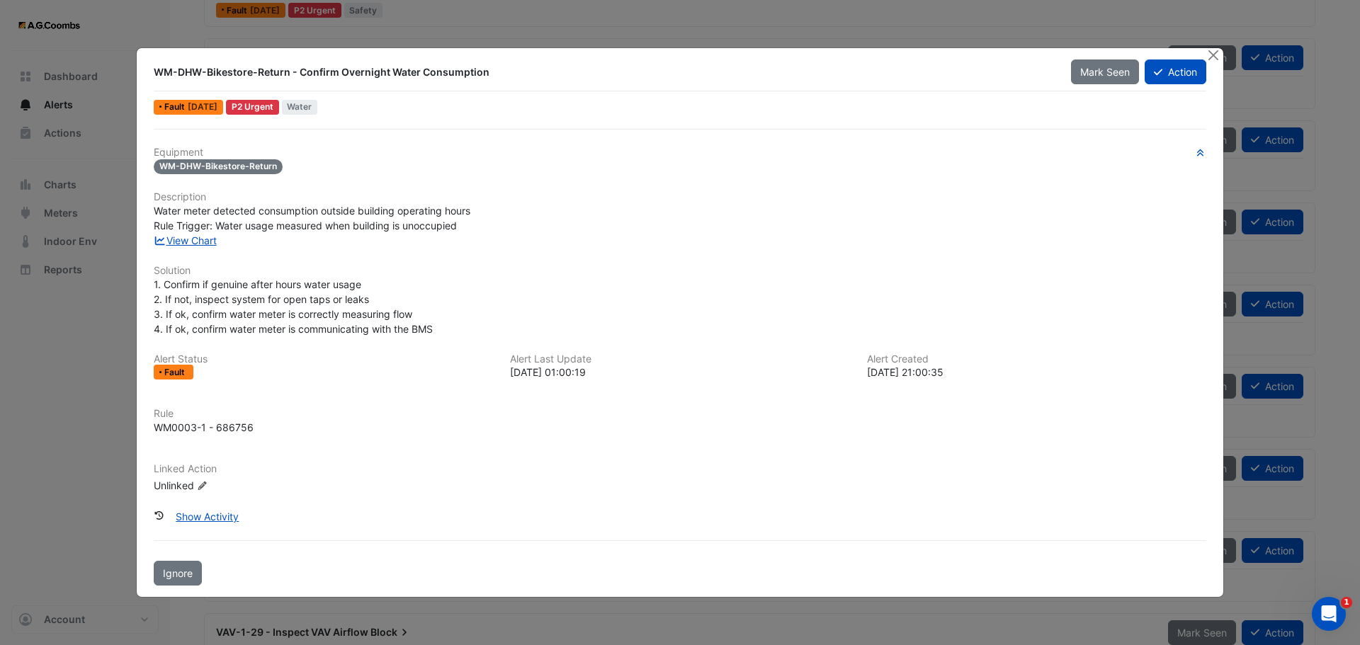
click at [565, 431] on div "WM0003-1 - 686756" at bounding box center [680, 427] width 1053 height 15
click at [1214, 57] on button "Close" at bounding box center [1213, 55] width 15 height 15
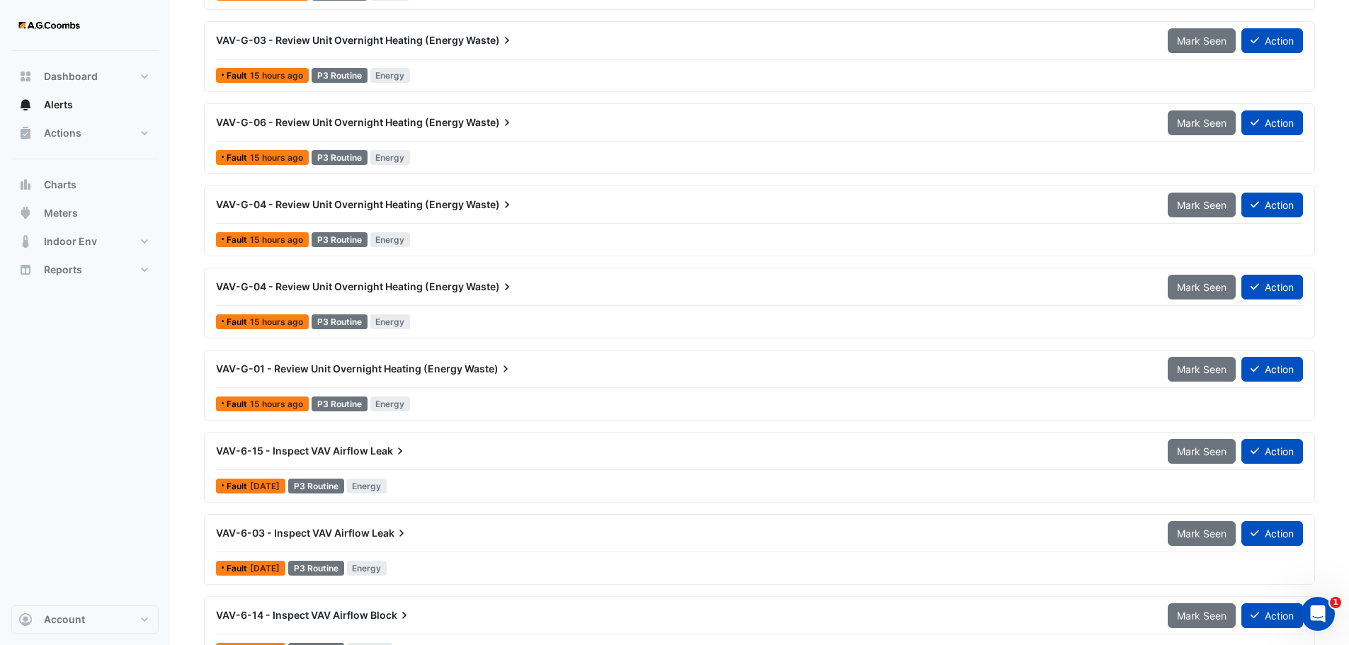
scroll to position [3471, 0]
